Goal: Browse casually: Explore the website without a specific task or goal

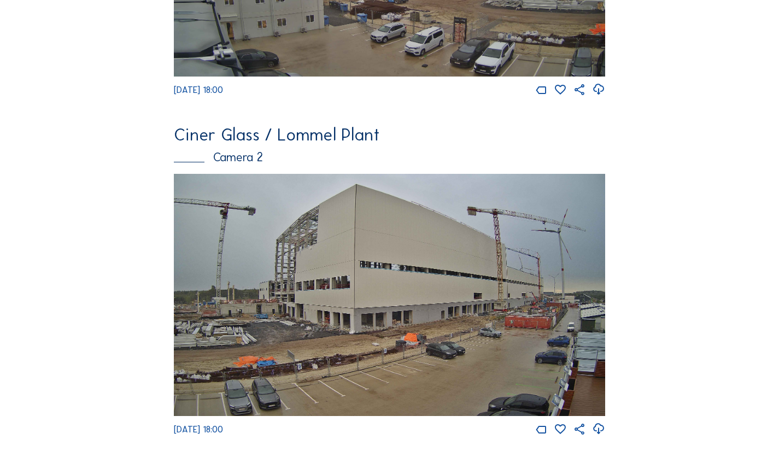
scroll to position [328, 0]
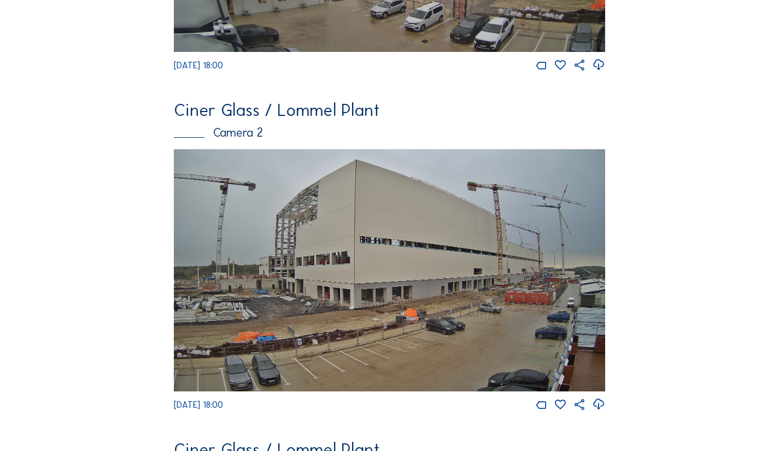
click at [444, 275] on img at bounding box center [389, 270] width 431 height 242
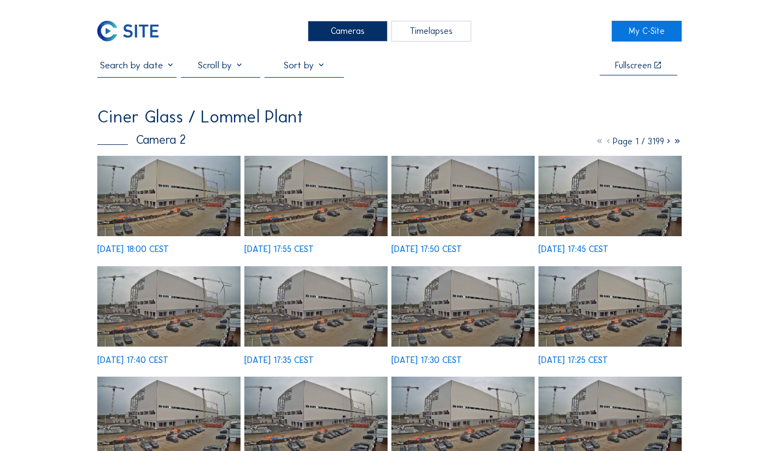
click at [152, 290] on img at bounding box center [168, 306] width 143 height 80
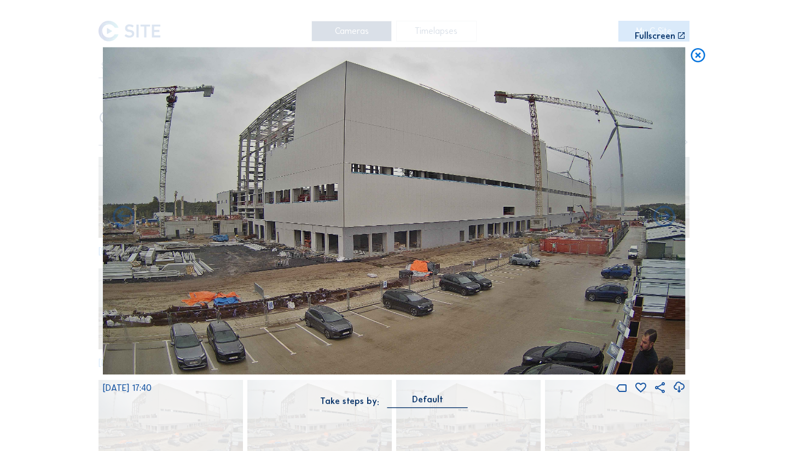
click at [624, 325] on img at bounding box center [394, 211] width 583 height 328
click at [700, 56] on icon at bounding box center [698, 56] width 18 height 18
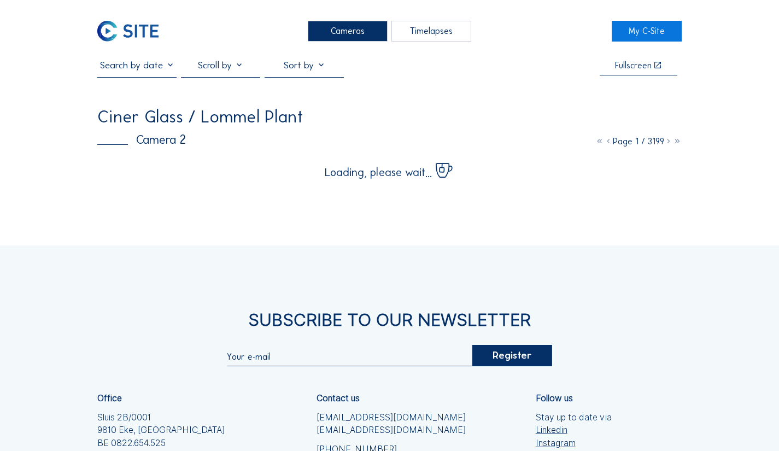
click at [362, 31] on div "Cameras" at bounding box center [347, 31] width 79 height 21
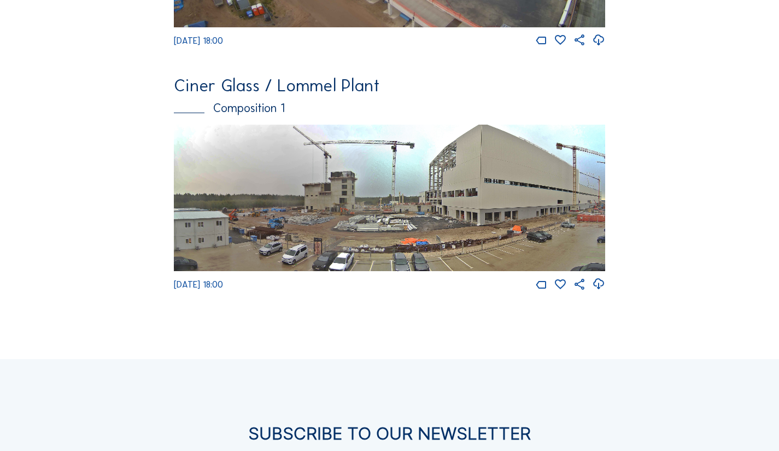
scroll to position [1039, 0]
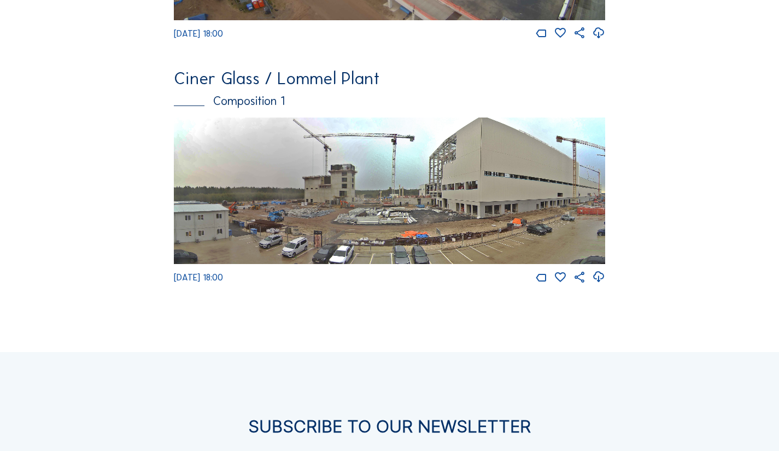
click at [373, 259] on img at bounding box center [389, 191] width 431 height 147
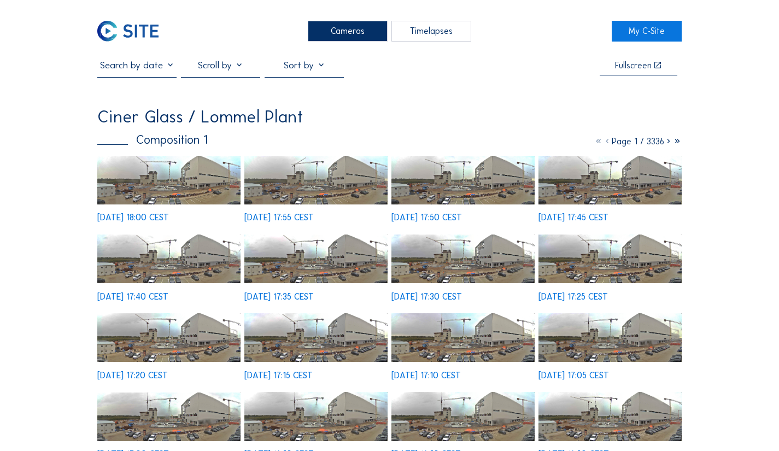
click at [162, 183] on img at bounding box center [168, 180] width 143 height 49
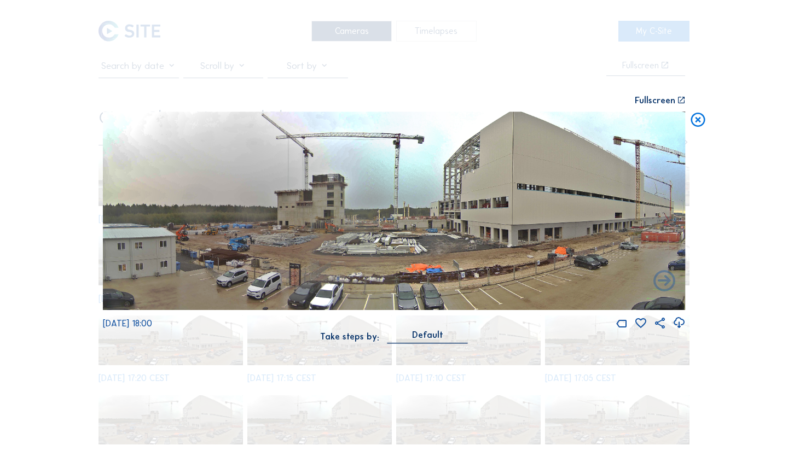
click at [697, 119] on icon at bounding box center [698, 121] width 18 height 18
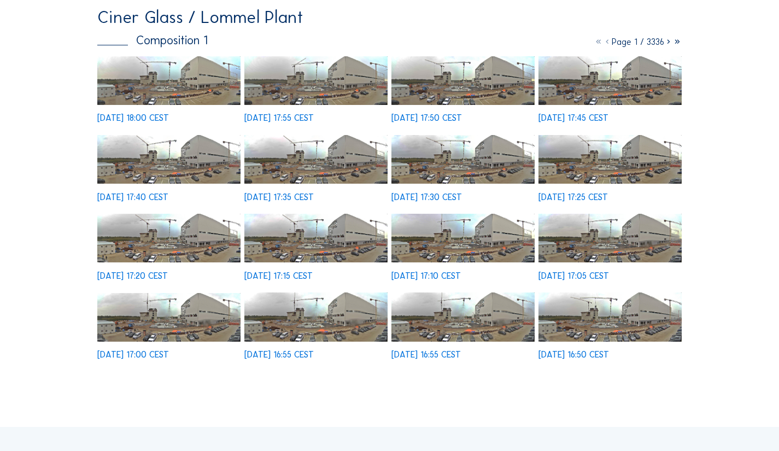
scroll to position [153, 0]
